Goal: Information Seeking & Learning: Find specific page/section

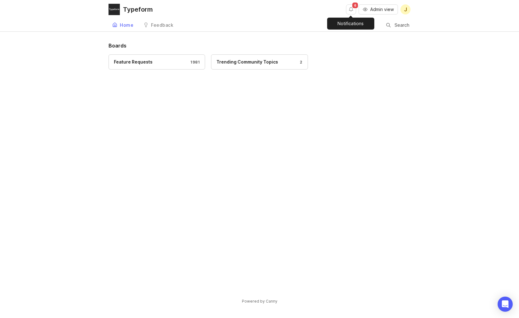
click at [351, 11] on button "Notifications" at bounding box center [351, 9] width 10 height 10
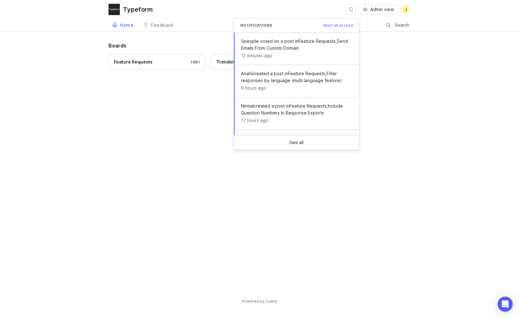
click at [196, 36] on div "Typeform Admin view J Home Feedback Feedback Search Boards Feature Requests 198…" at bounding box center [259, 159] width 519 height 318
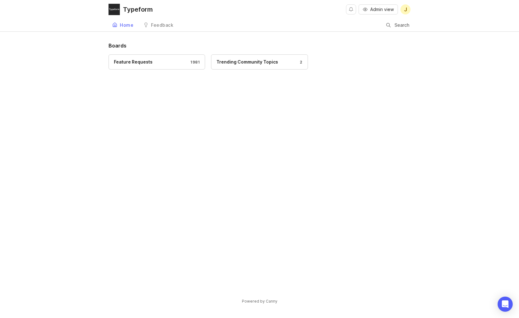
click at [389, 25] on div at bounding box center [388, 25] width 4 height 5
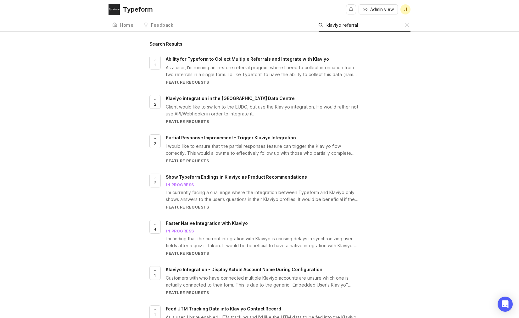
type input "klaviyo referral"
click at [311, 58] on span "Ability for Typeform to Collect Multiple Referrals and Integrate with Klaviyo" at bounding box center [247, 58] width 163 height 5
click at [389, 25] on div at bounding box center [388, 25] width 4 height 5
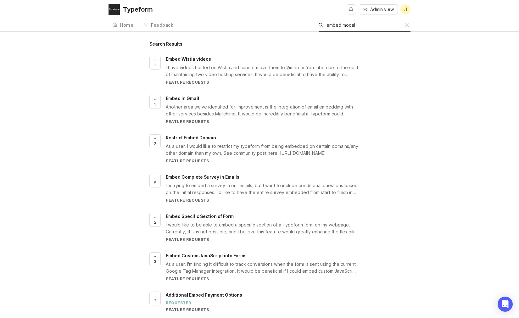
type input "embed modal"
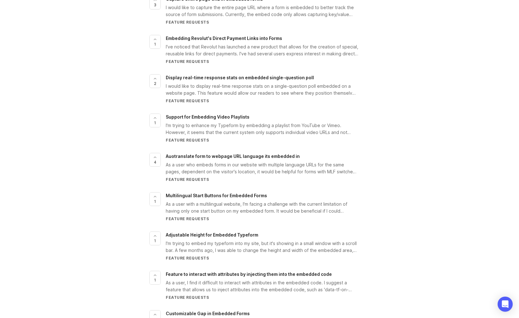
scroll to position [1982, 0]
